Goal: Task Accomplishment & Management: Manage account settings

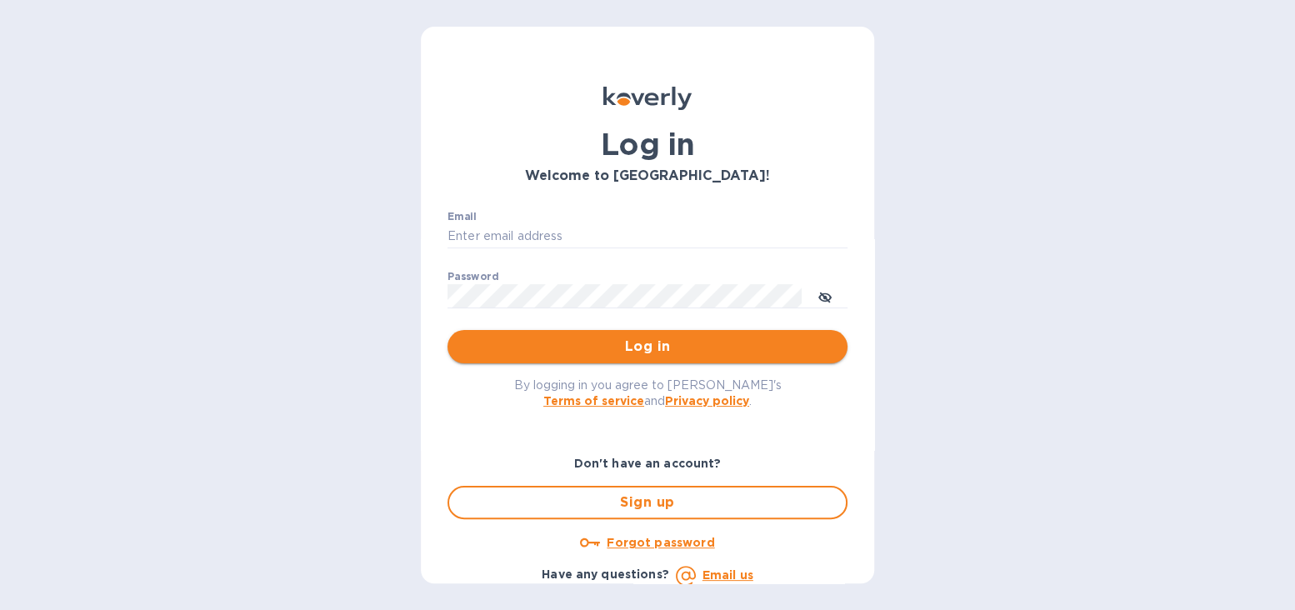
type input "[EMAIL_ADDRESS][DOMAIN_NAME]"
click at [576, 348] on span "Log in" at bounding box center [647, 347] width 373 height 20
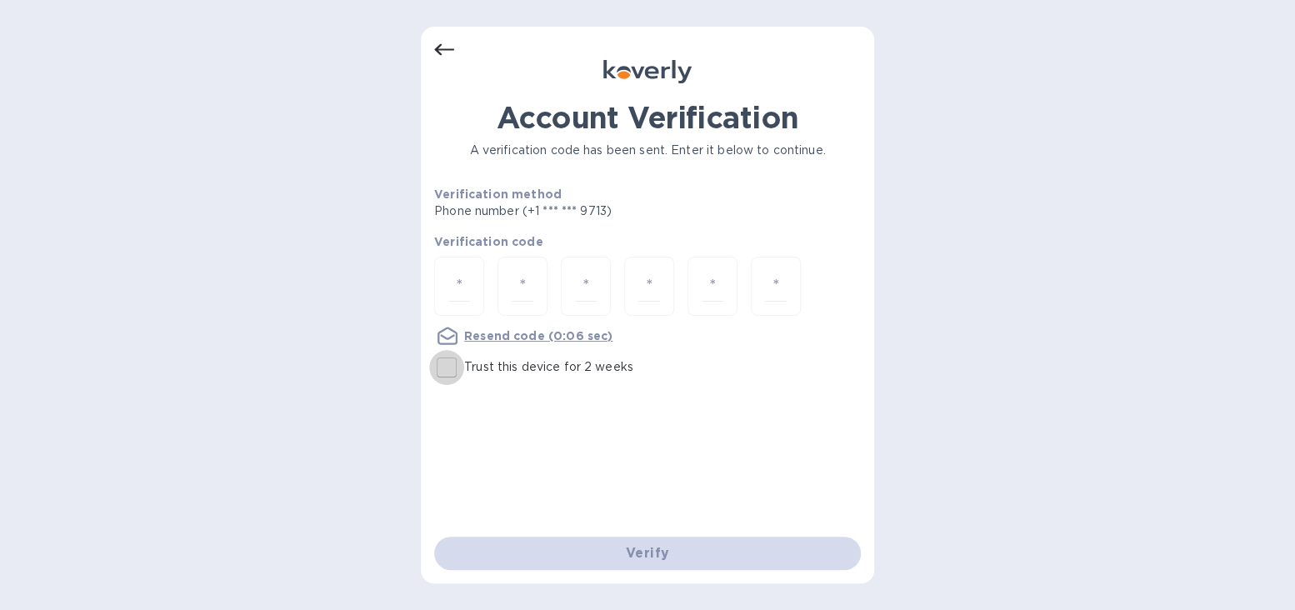
drag, startPoint x: 442, startPoint y: 363, endPoint x: 460, endPoint y: 331, distance: 36.6
click at [443, 361] on input "Trust this device for 2 weeks" at bounding box center [446, 367] width 35 height 35
checkbox input "true"
click at [468, 286] on input "number" at bounding box center [459, 286] width 22 height 31
type input "6"
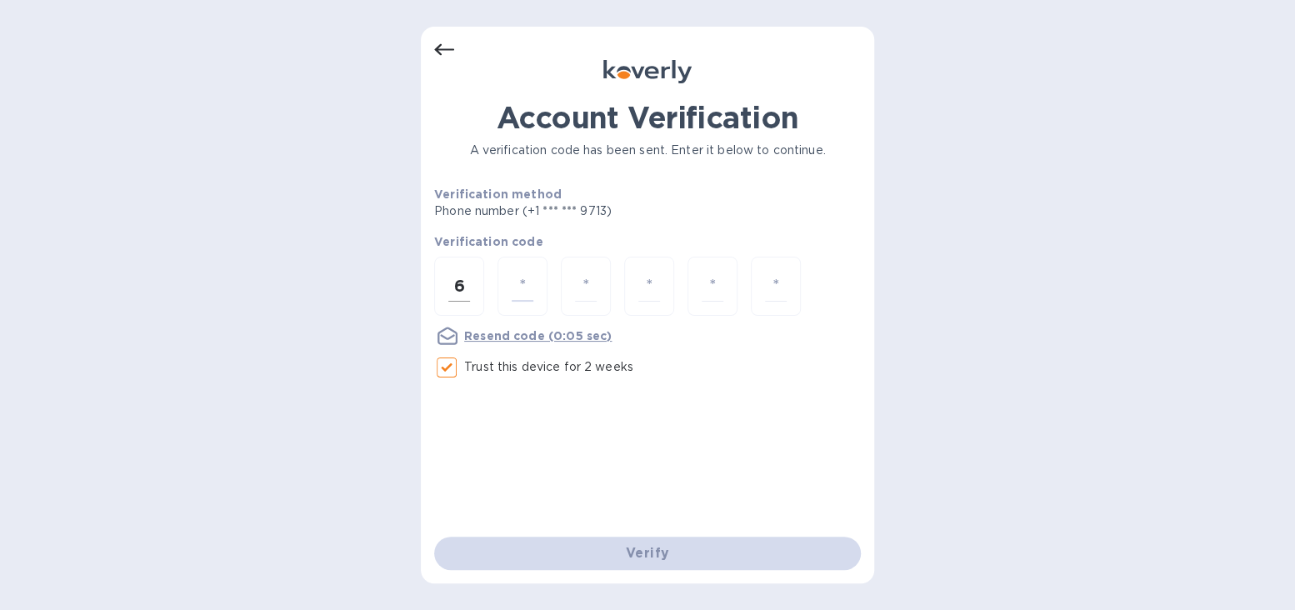
type input "8"
type input "1"
type input "7"
